Goal: Task Accomplishment & Management: Manage account settings

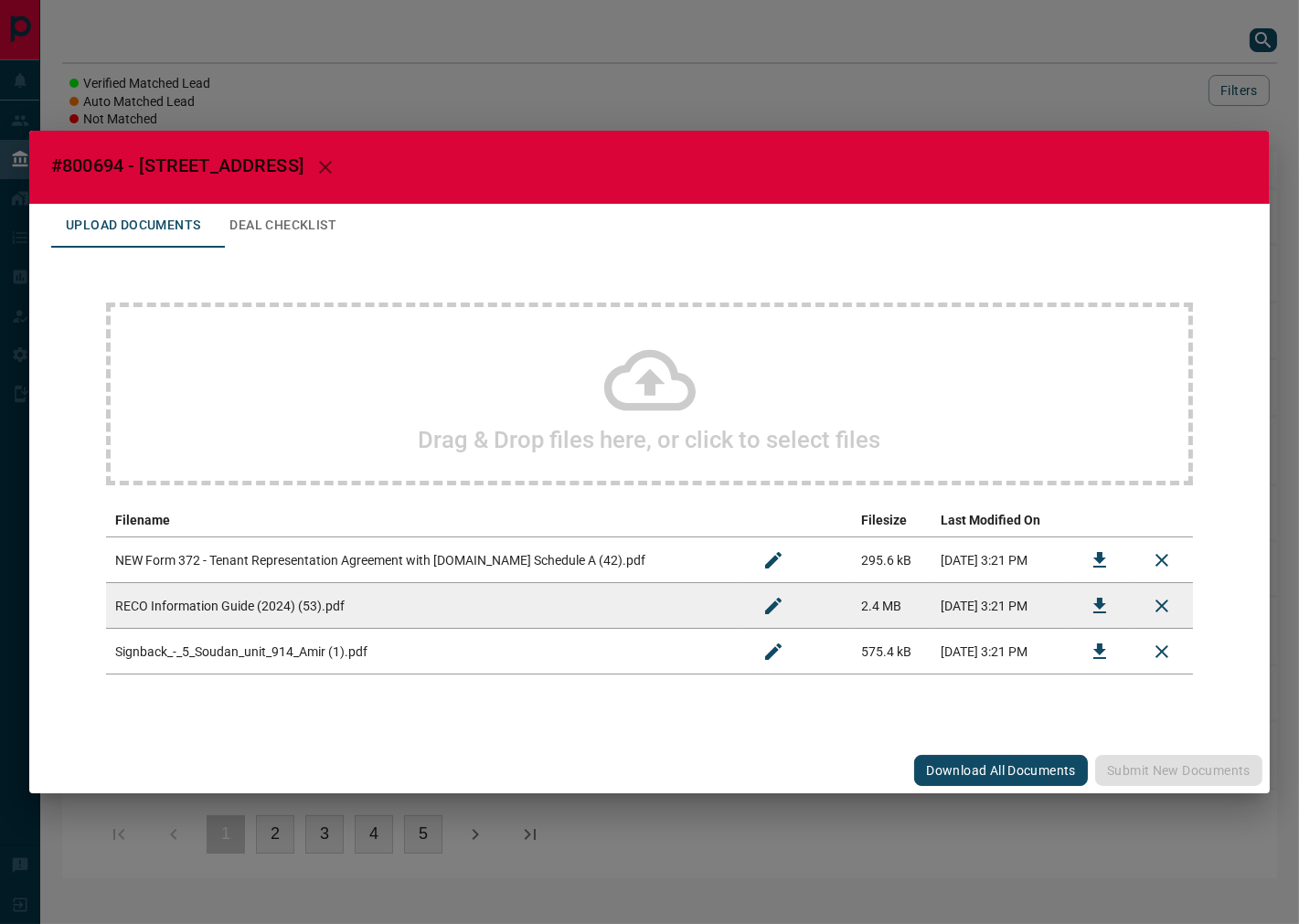
click at [96, 159] on span "#800694 - [STREET_ADDRESS]" at bounding box center [177, 165] width 252 height 22
copy span "800694"
click at [1090, 638] on button "Download" at bounding box center [1099, 651] width 43 height 43
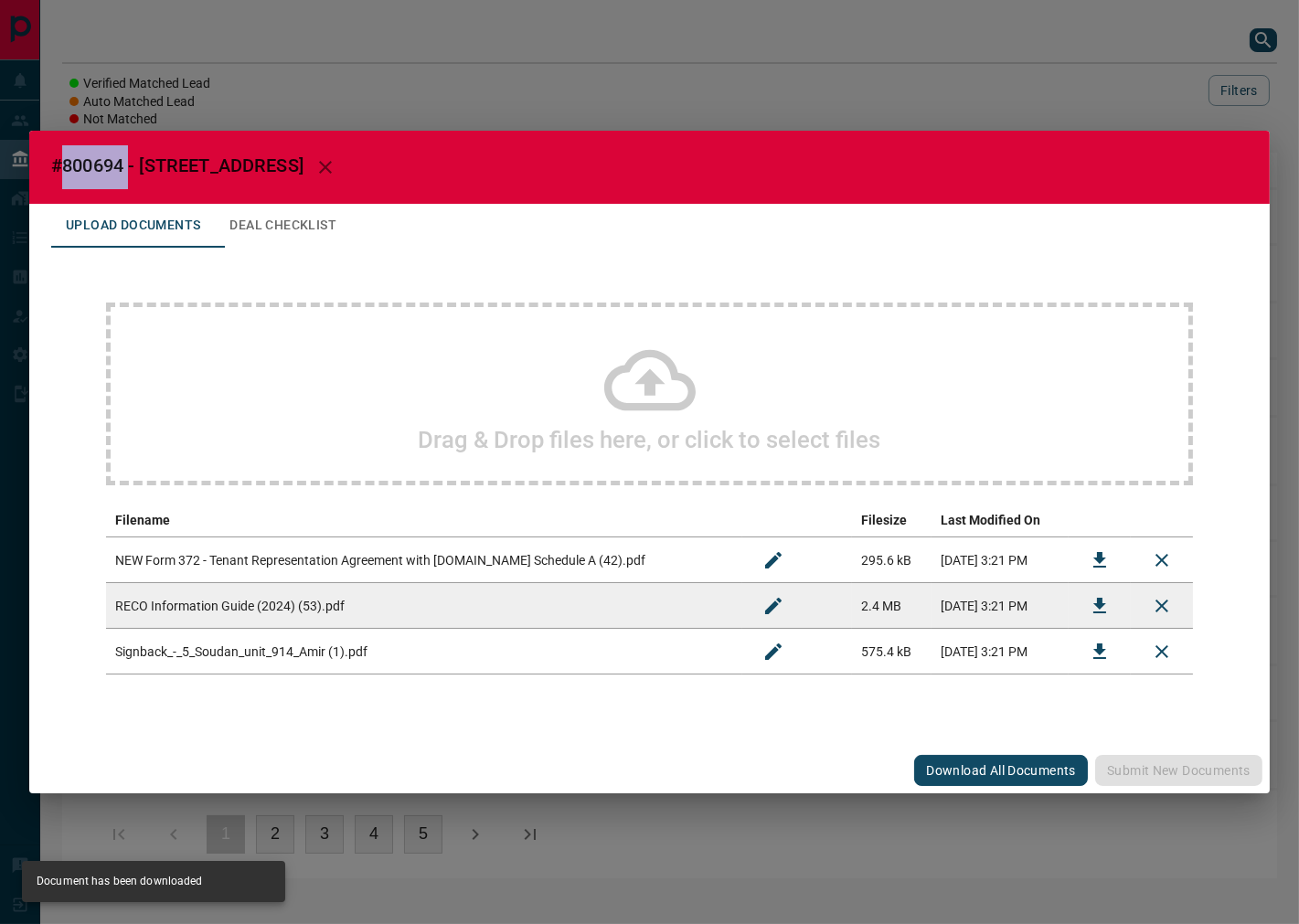
click at [344, 233] on button "Deal Checklist" at bounding box center [282, 225] width 136 height 43
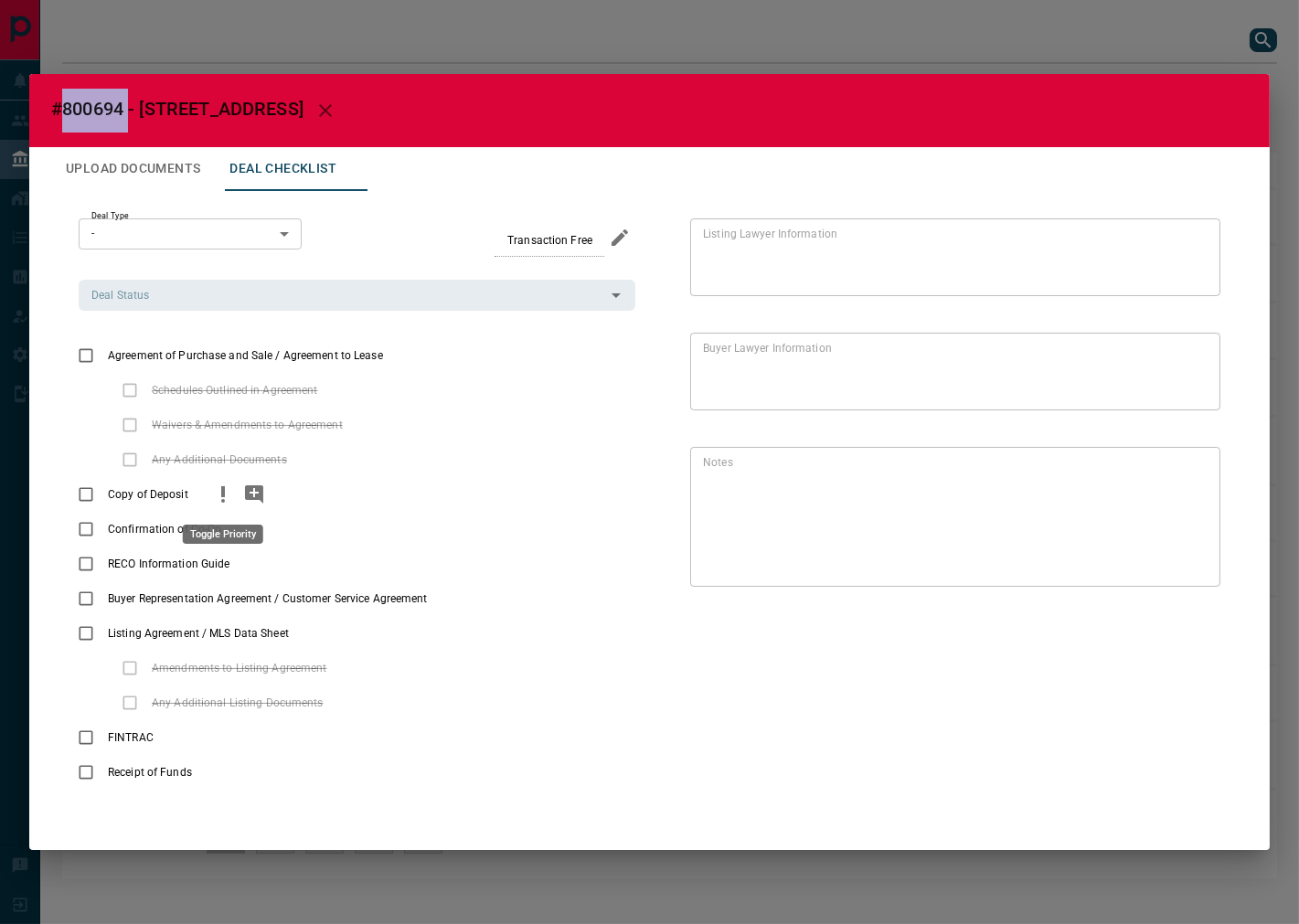
click at [224, 493] on icon "priority" at bounding box center [223, 494] width 22 height 22
click at [257, 490] on icon "add note" at bounding box center [254, 494] width 18 height 18
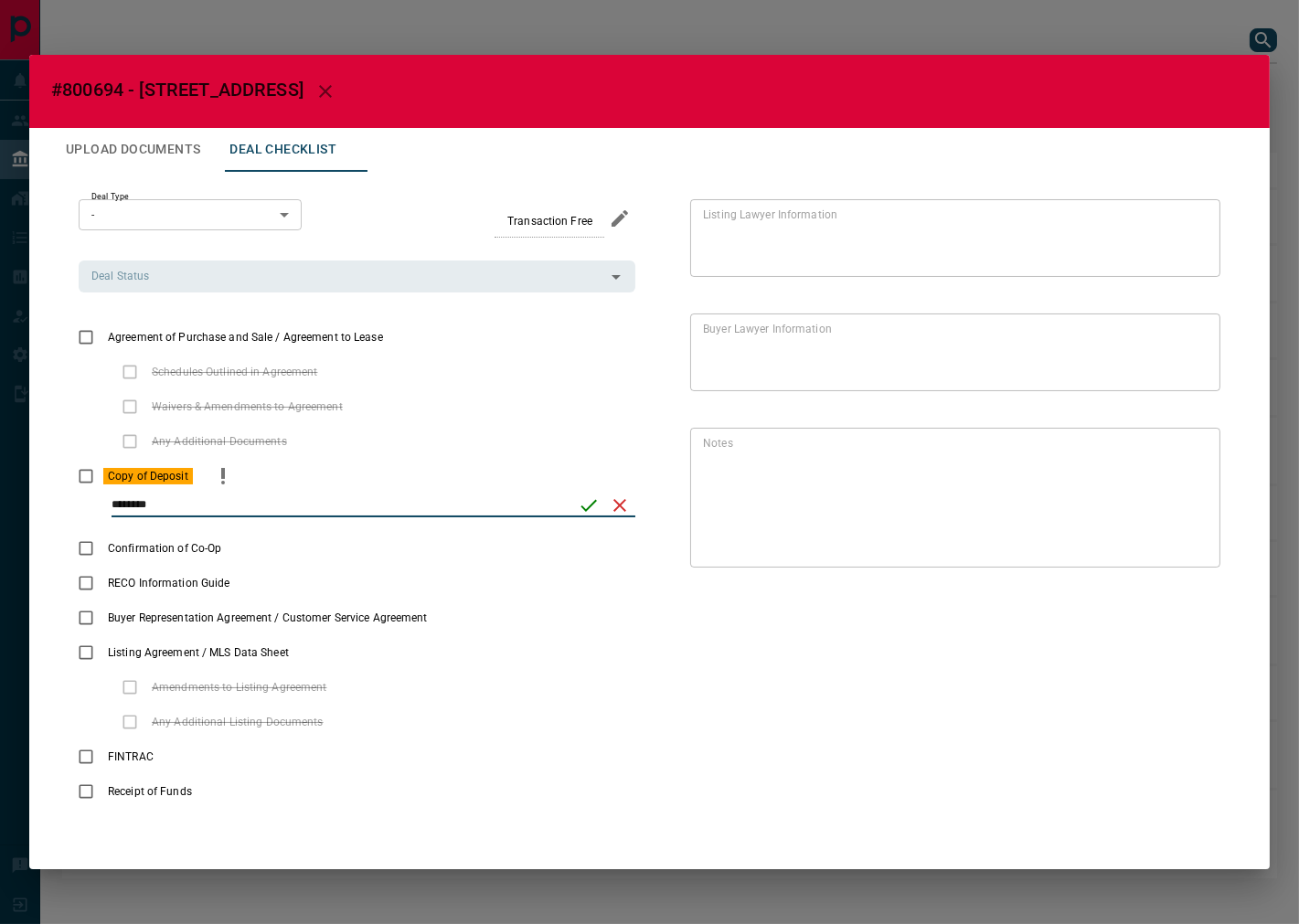
type input "********"
click at [585, 509] on icon "save" at bounding box center [589, 505] width 16 height 12
click at [189, 288] on div "Deal Status" at bounding box center [356, 276] width 557 height 31
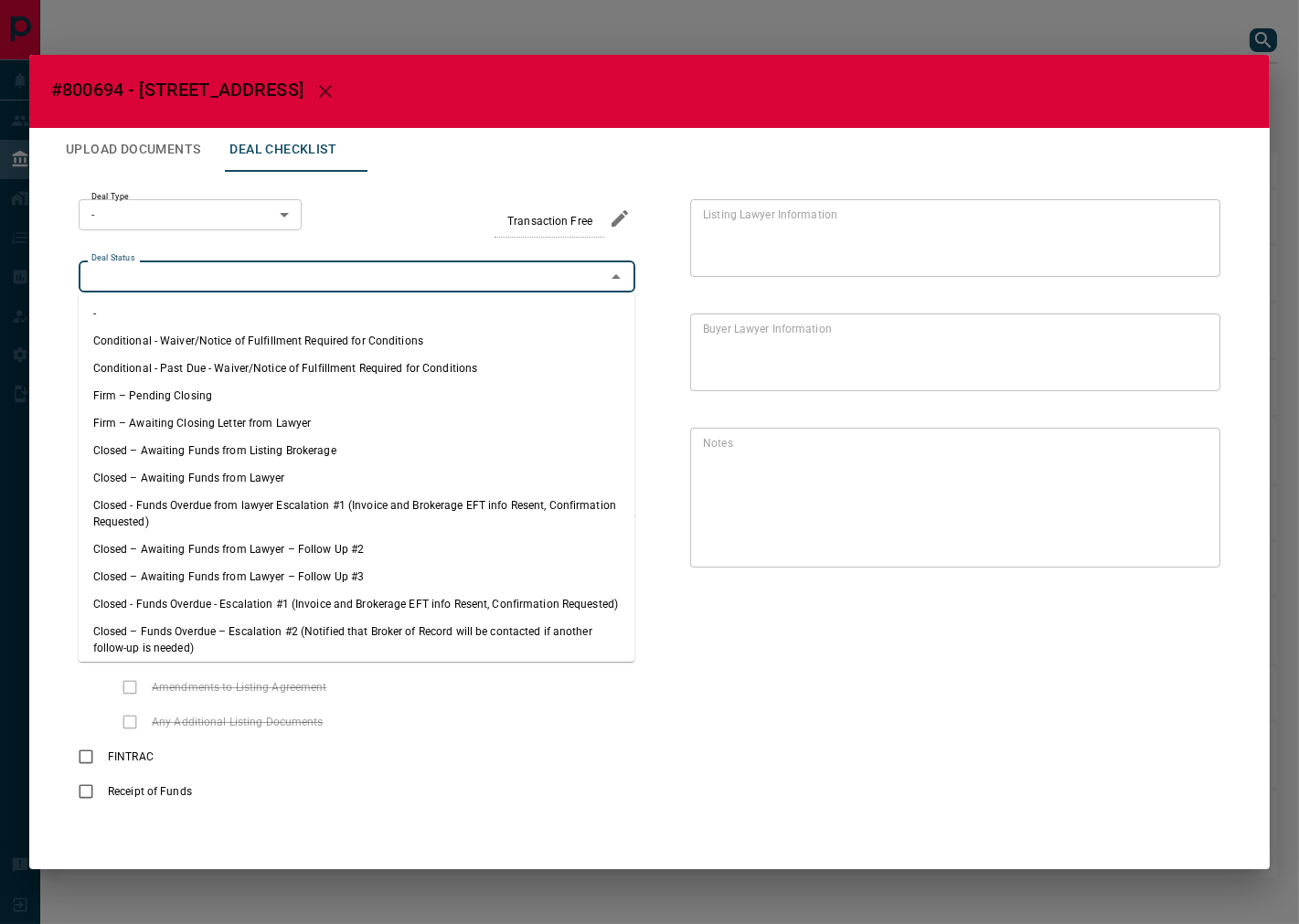
click at [223, 389] on li "Firm – Pending Closing" at bounding box center [356, 396] width 557 height 27
type input "**********"
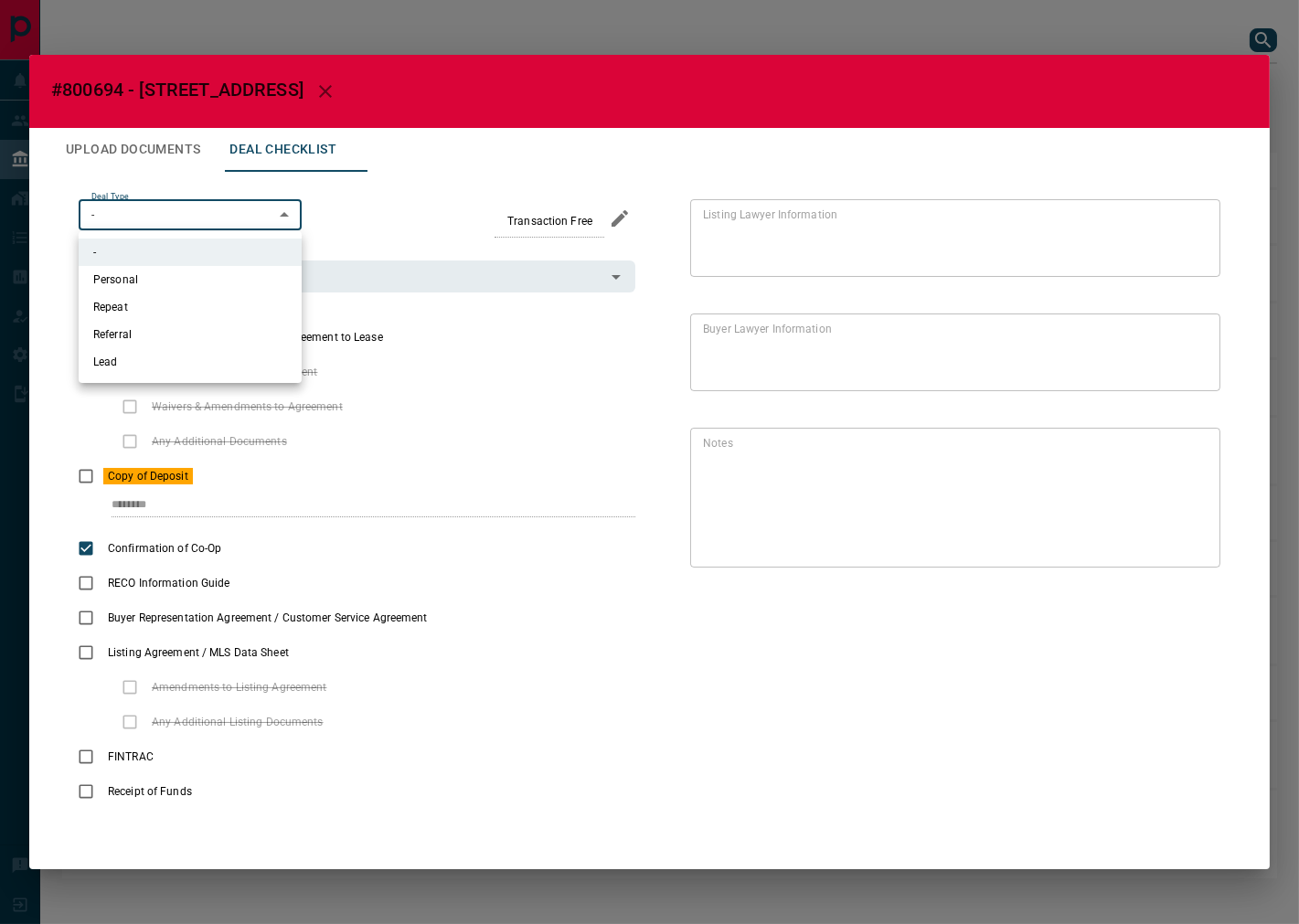
click at [187, 214] on body "Lead Transfers Leads Deals Listings Campaigns Quota Rules Agent Quotas Admin Mo…" at bounding box center [649, 448] width 1299 height 897
click at [185, 360] on li "Lead" at bounding box center [189, 362] width 223 height 27
type input "*"
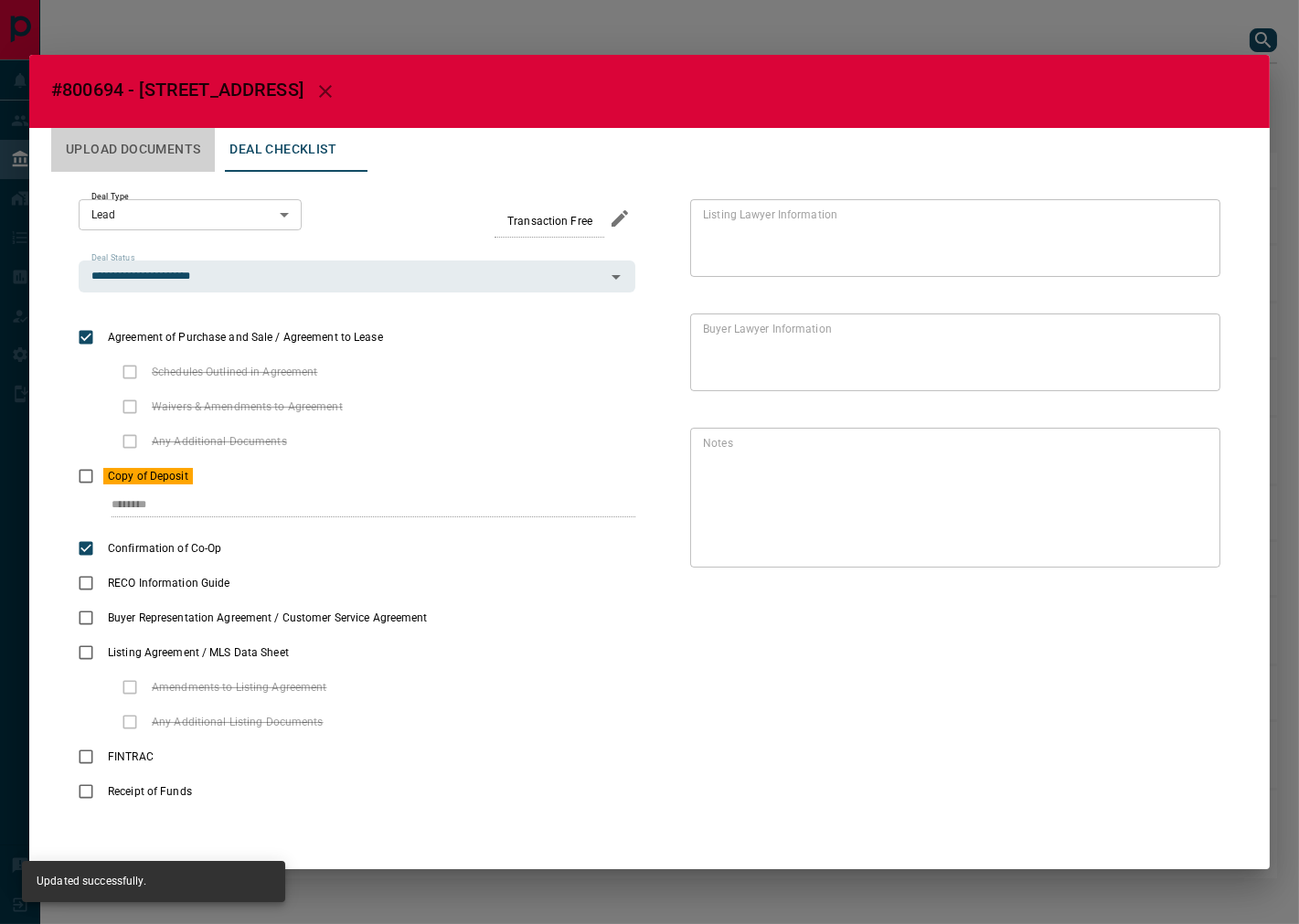
click at [176, 134] on button "Upload Documents" at bounding box center [132, 150] width 163 height 43
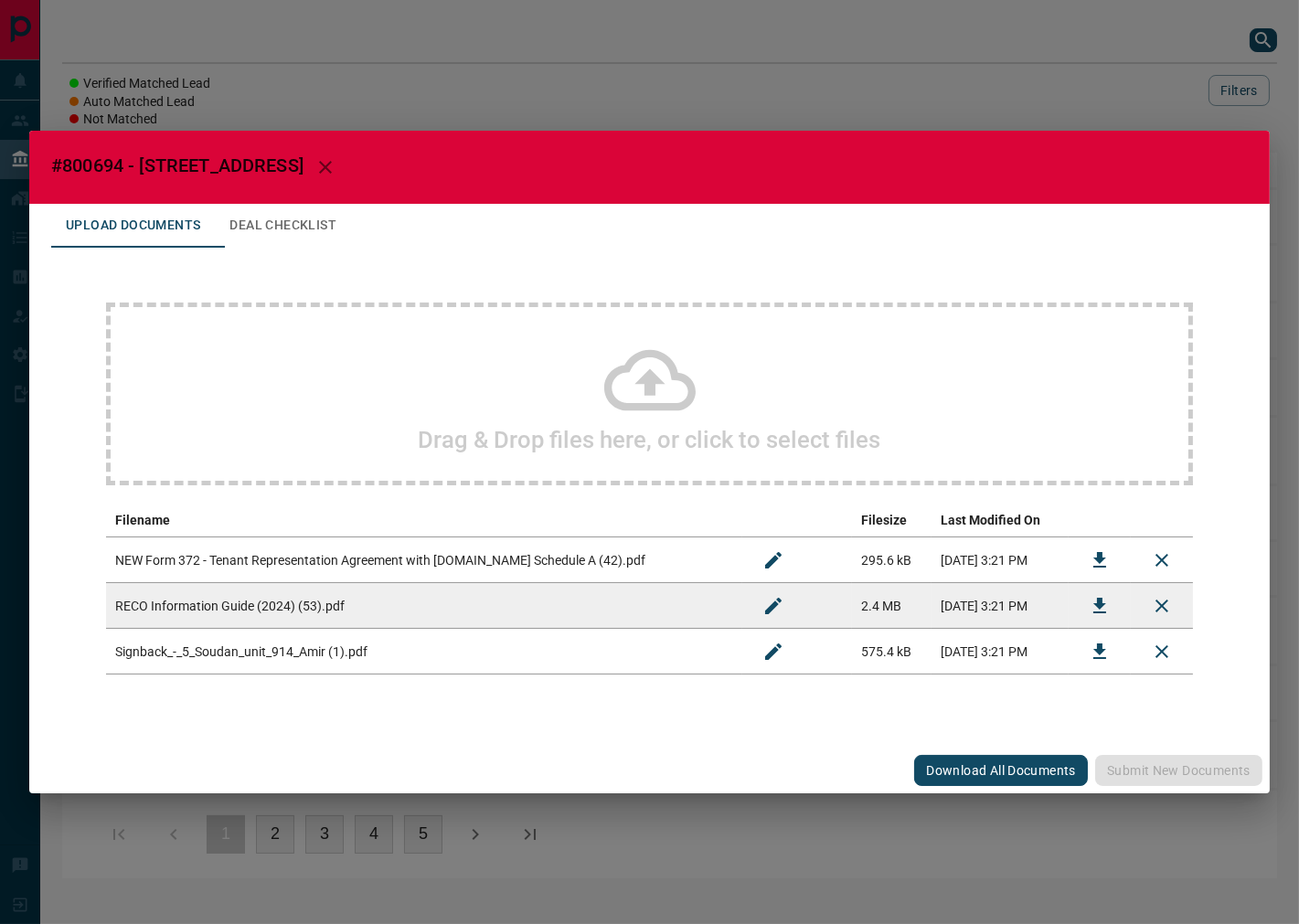
click at [1094, 608] on icon "Download" at bounding box center [1100, 605] width 22 height 22
click at [1090, 552] on icon "Download" at bounding box center [1100, 560] width 22 height 22
click at [297, 226] on button "Deal Checklist" at bounding box center [282, 225] width 136 height 43
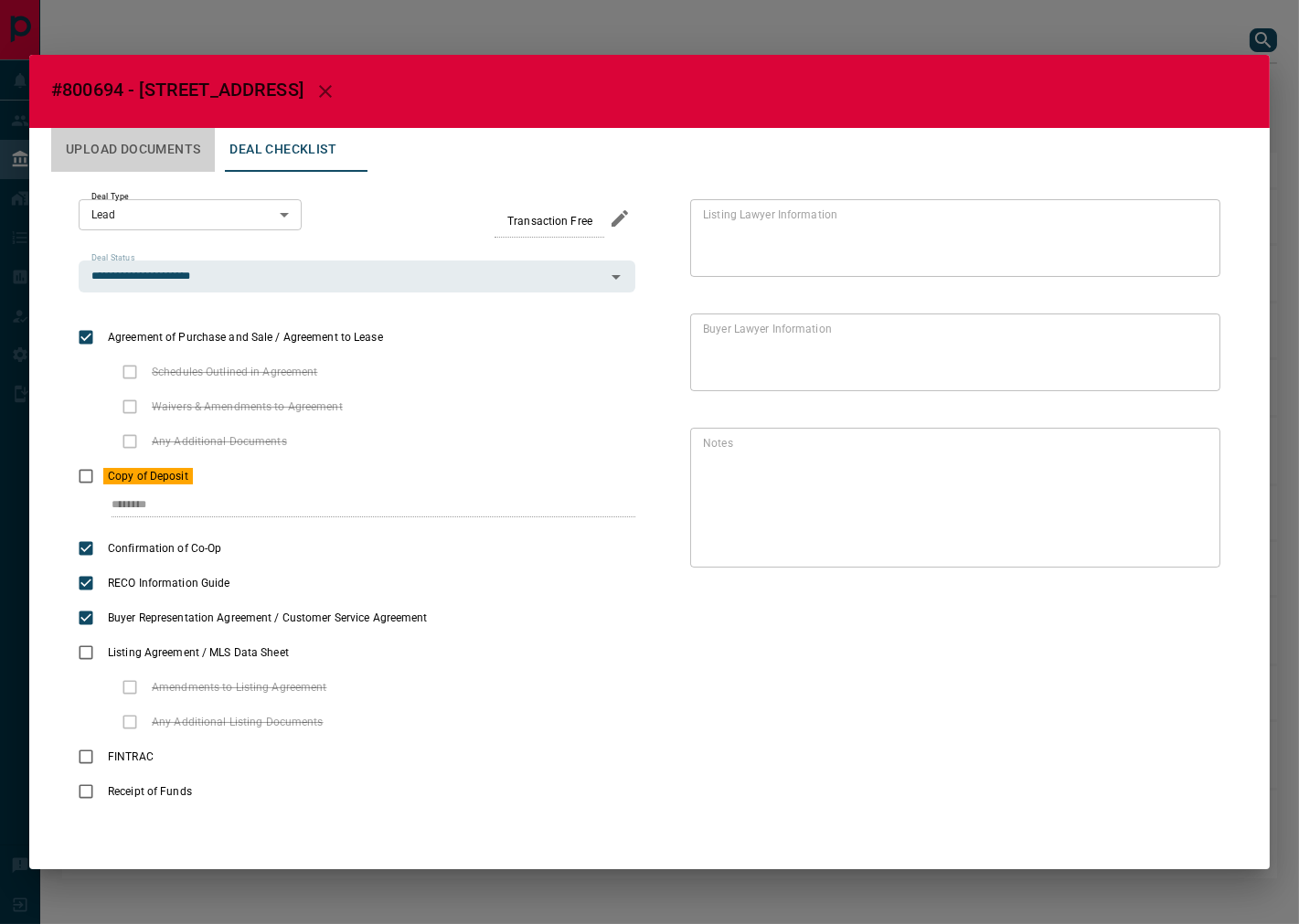
click at [163, 161] on button "Upload Documents" at bounding box center [132, 150] width 163 height 43
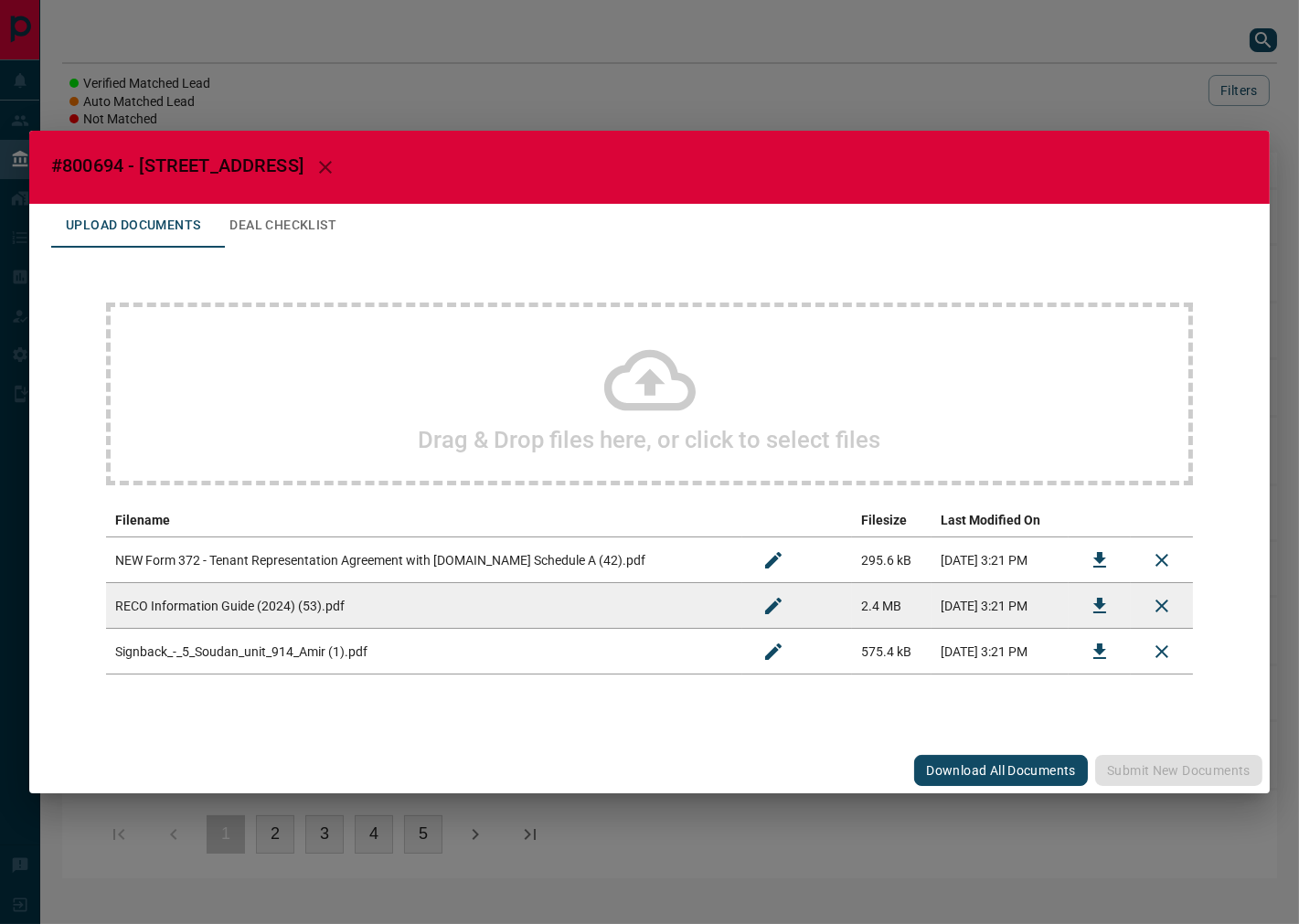
click at [277, 277] on div "Drag & Drop files here, or click to select files Filename Filesize Last Modifie…" at bounding box center [649, 489] width 1197 height 482
click at [324, 362] on div "Drag & Drop files here, or click to select files" at bounding box center [650, 393] width 1087 height 182
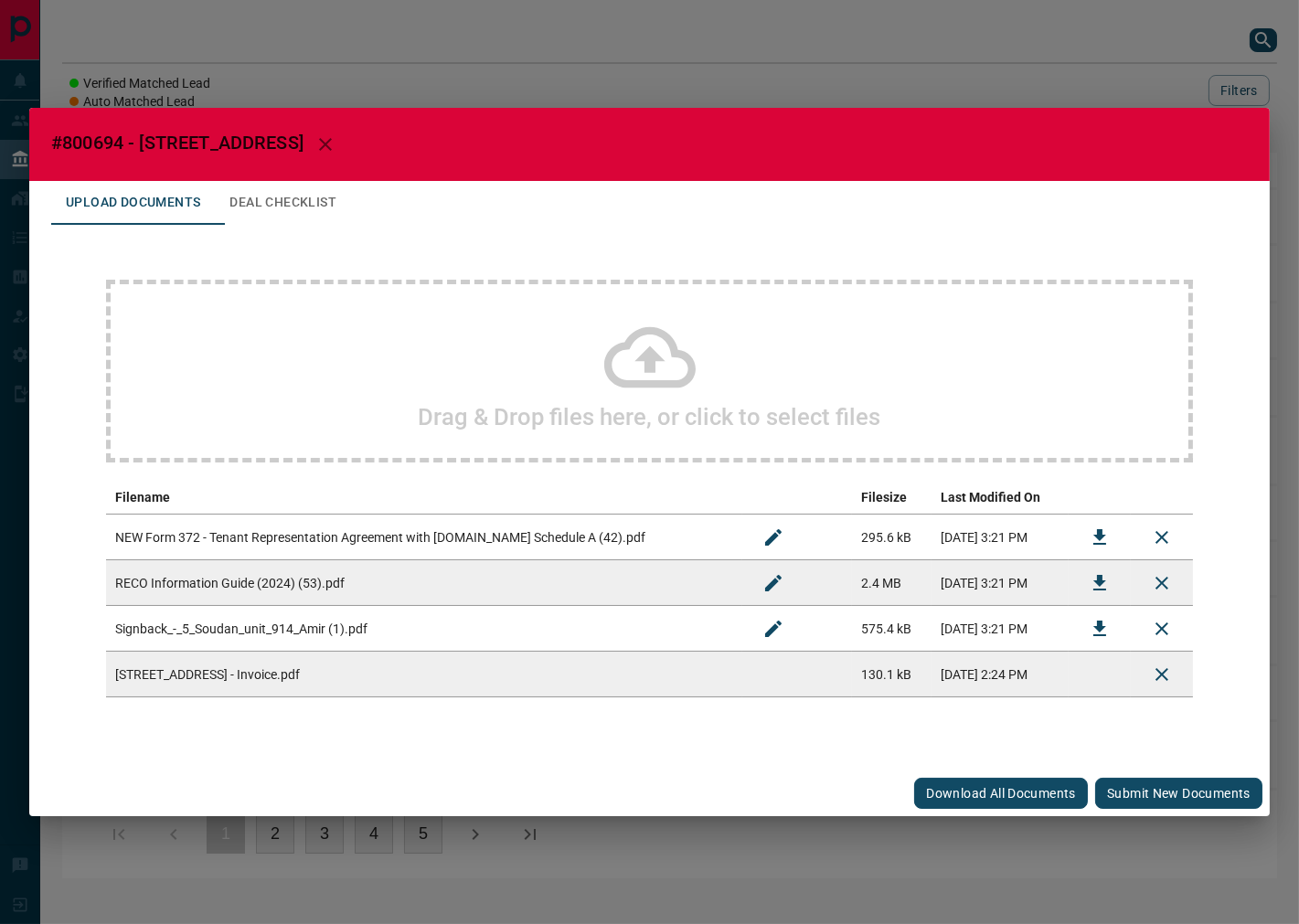
click at [1144, 784] on button "Submit new documents" at bounding box center [1178, 794] width 167 height 31
